Goal: Complete application form

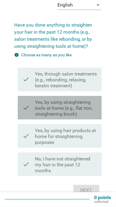
scroll to position [29, 0]
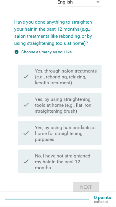
click at [39, 156] on label "No, I have not straightened my hair in the past 12 months" at bounding box center [66, 162] width 62 height 18
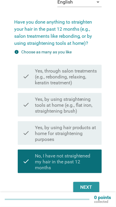
click at [91, 188] on div "Next" at bounding box center [86, 187] width 17 height 7
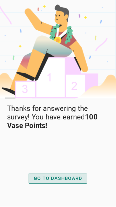
click at [78, 178] on div "GO TO DASHBOARD" at bounding box center [58, 178] width 48 height 7
